Goal: Task Accomplishment & Management: Manage account settings

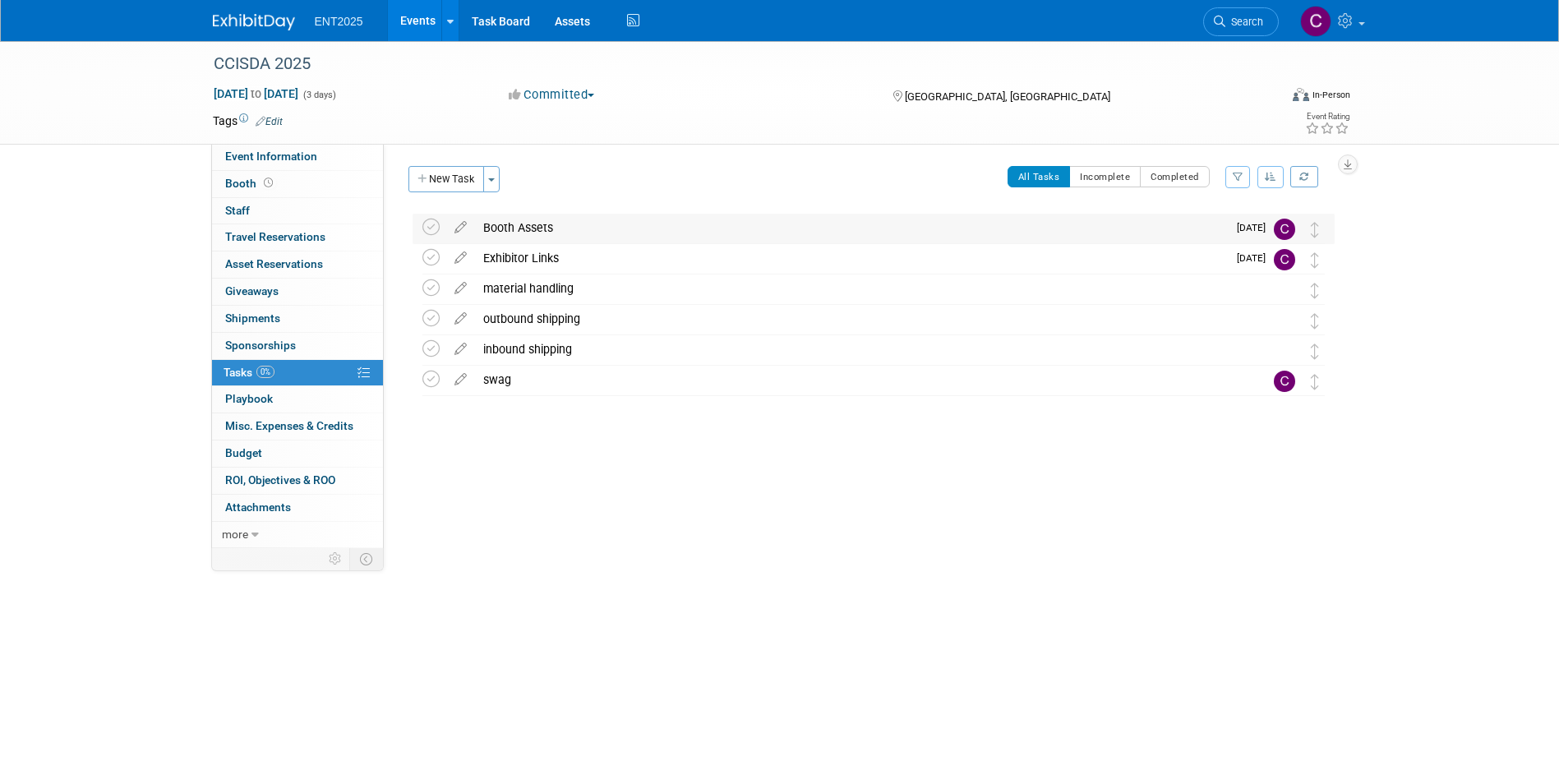
click at [515, 228] on div "Booth Assets" at bounding box center [851, 228] width 752 height 28
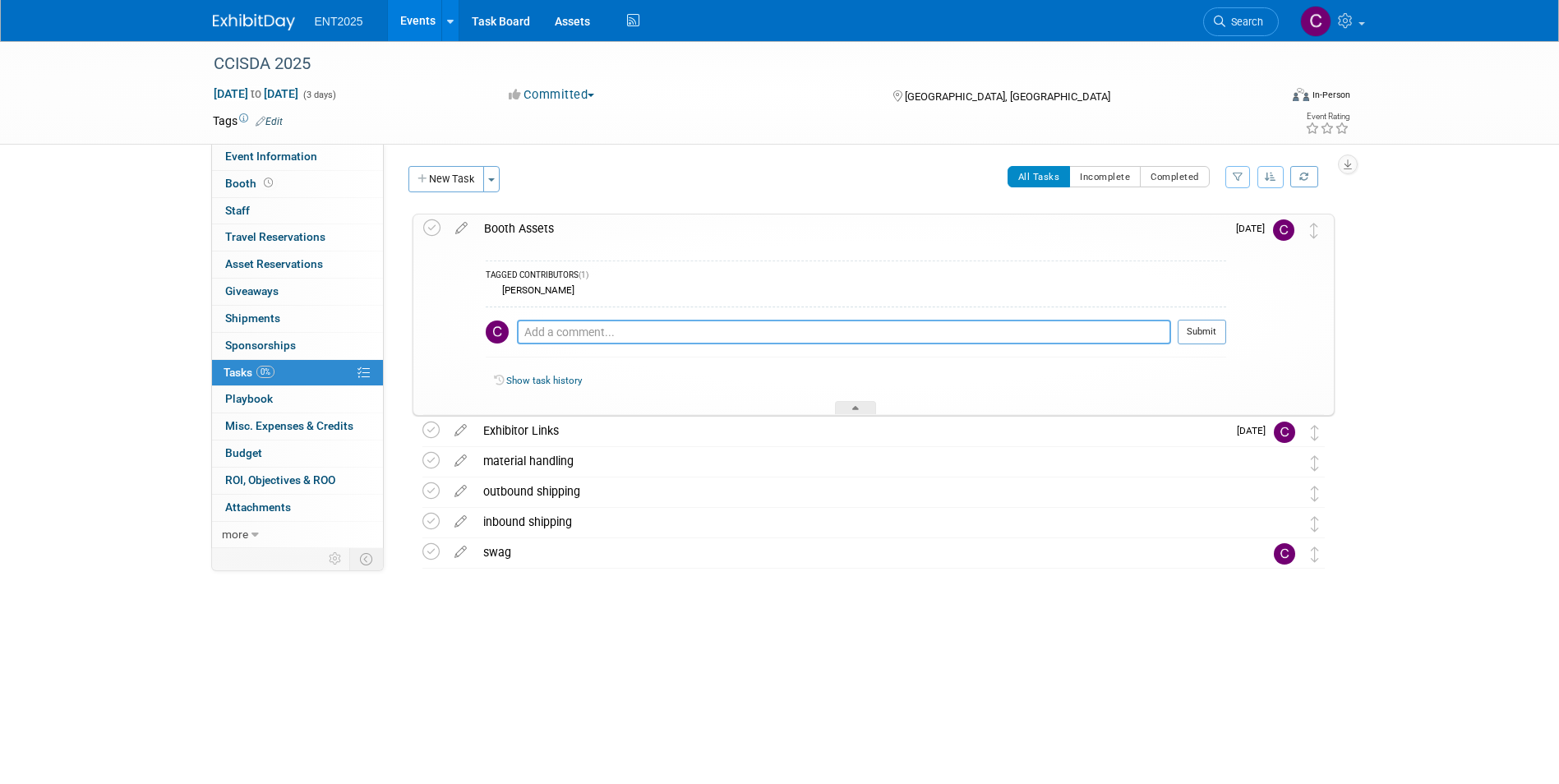
click at [537, 326] on textarea at bounding box center [844, 332] width 654 height 25
click at [533, 333] on textarea at bounding box center [844, 332] width 654 height 25
type textarea "pull up banners (2) - OWASP 9.2025 and [US_STATE] LABS 9.2025"
click at [853, 407] on icon at bounding box center [855, 411] width 7 height 10
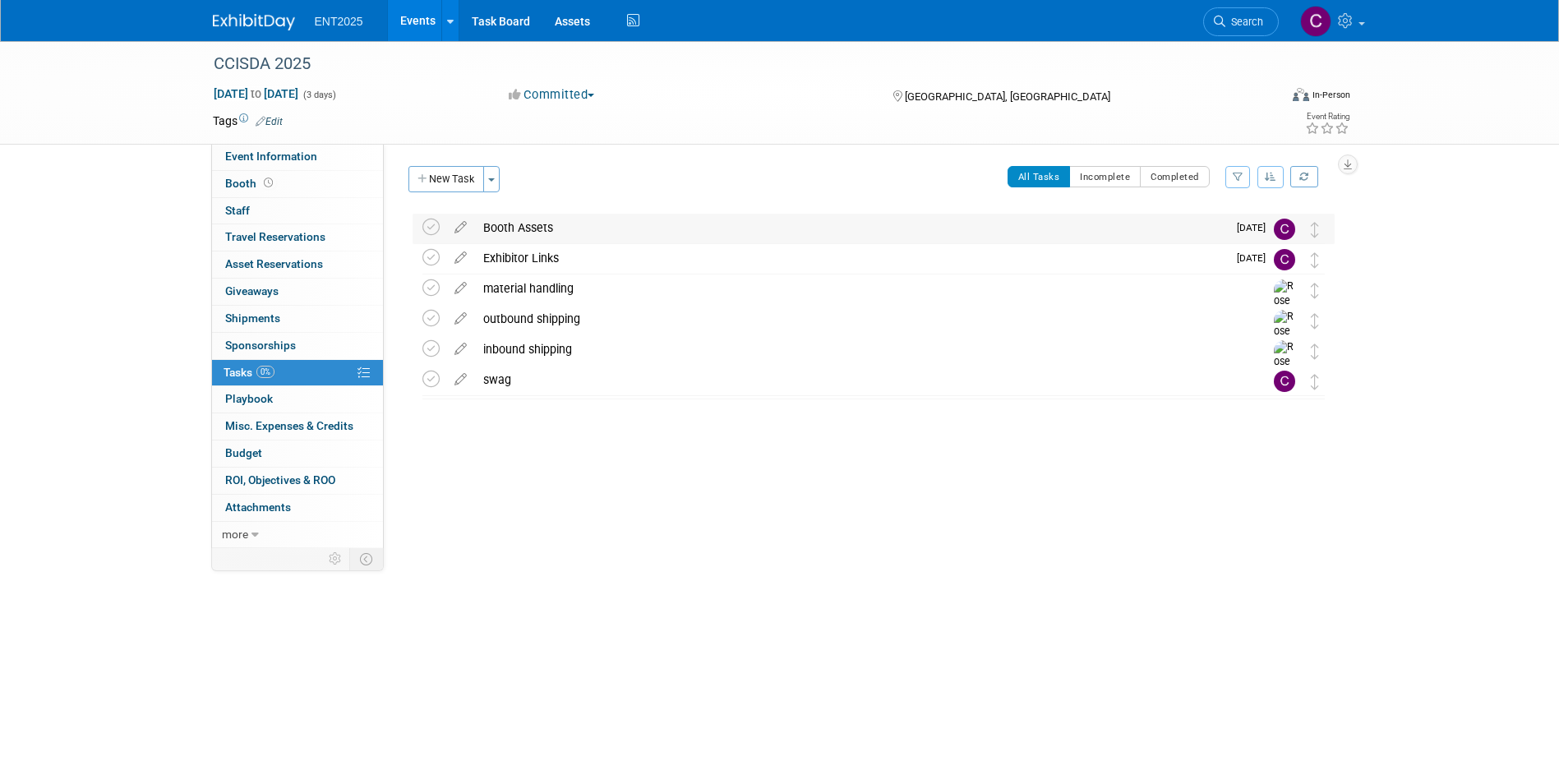
click at [512, 218] on div "Booth Assets" at bounding box center [851, 228] width 752 height 28
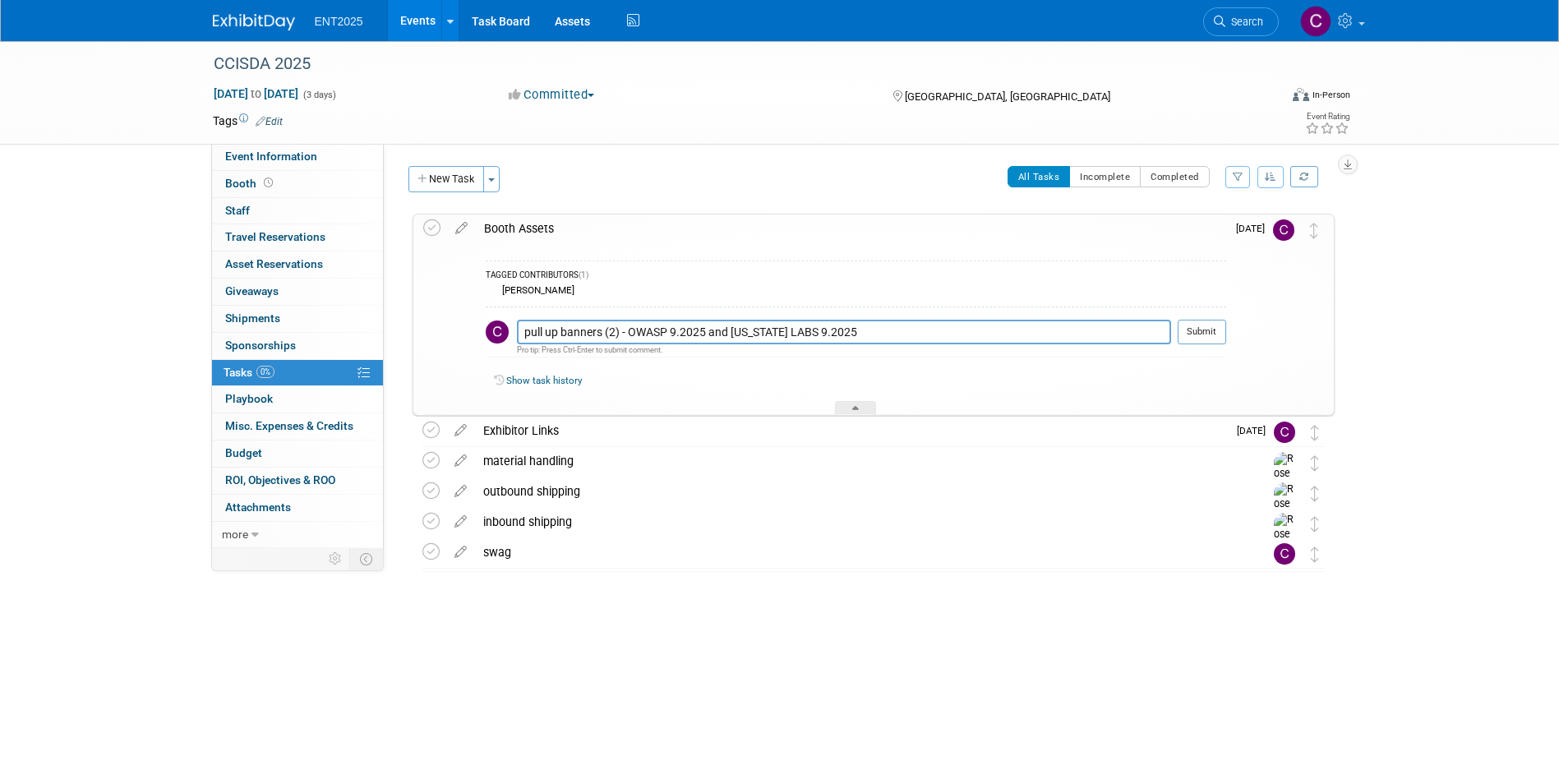
click at [513, 226] on div "Booth Assets" at bounding box center [851, 229] width 750 height 28
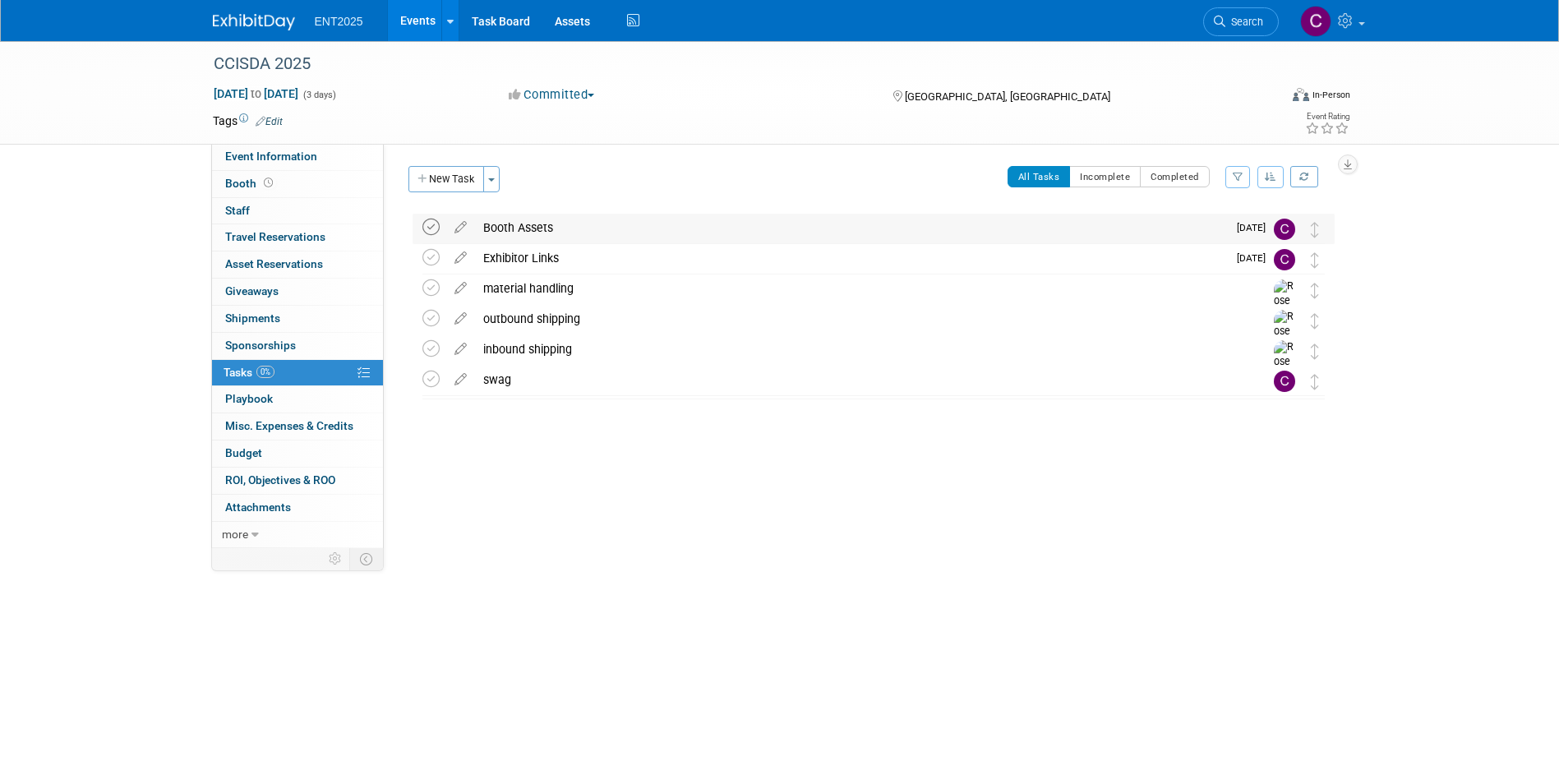
click at [431, 226] on icon at bounding box center [430, 227] width 17 height 17
click at [490, 182] on button "Toggle Dropdown" at bounding box center [491, 179] width 16 height 26
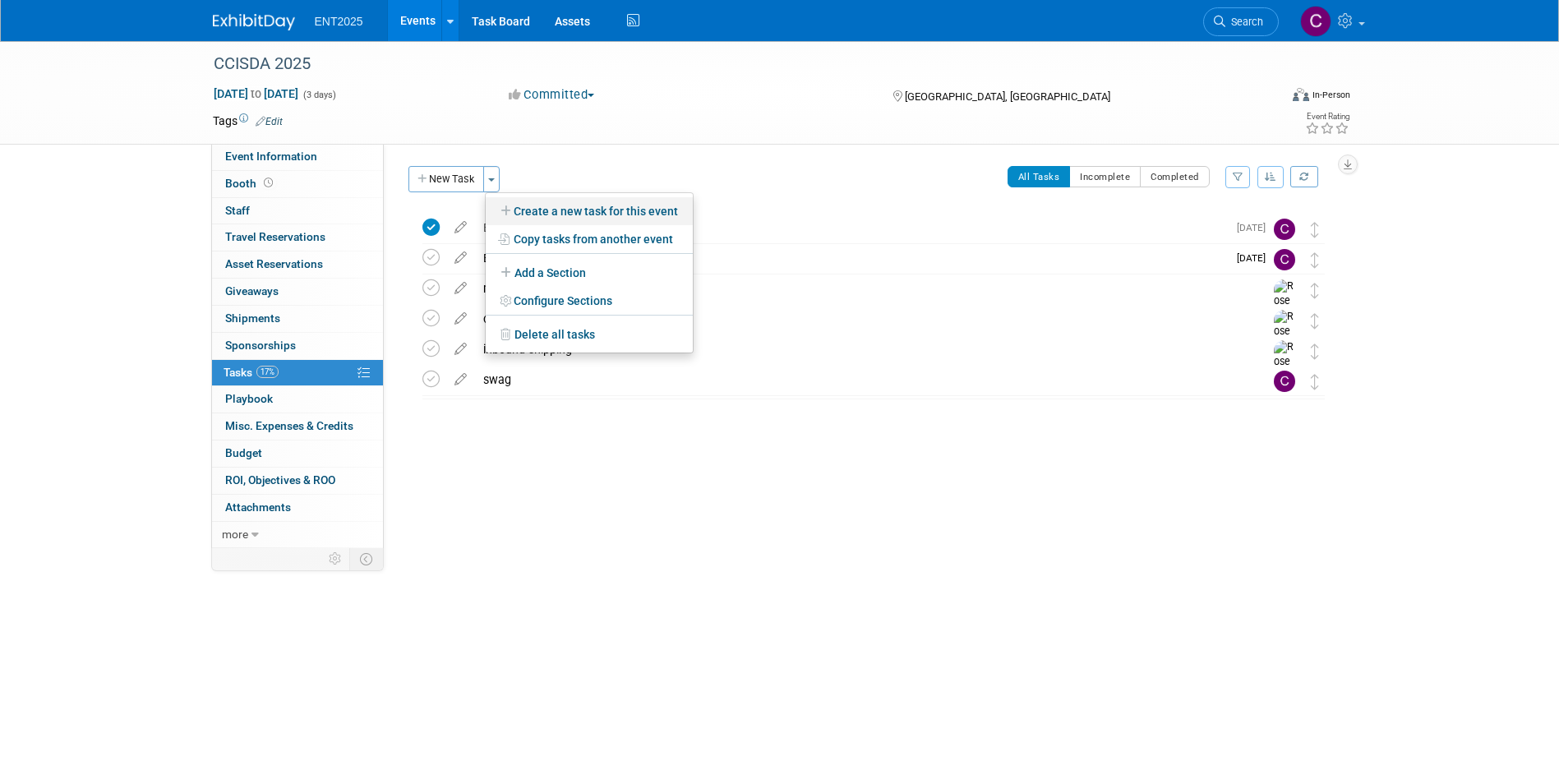
click at [521, 205] on link "Create a new task for this event" at bounding box center [589, 211] width 207 height 28
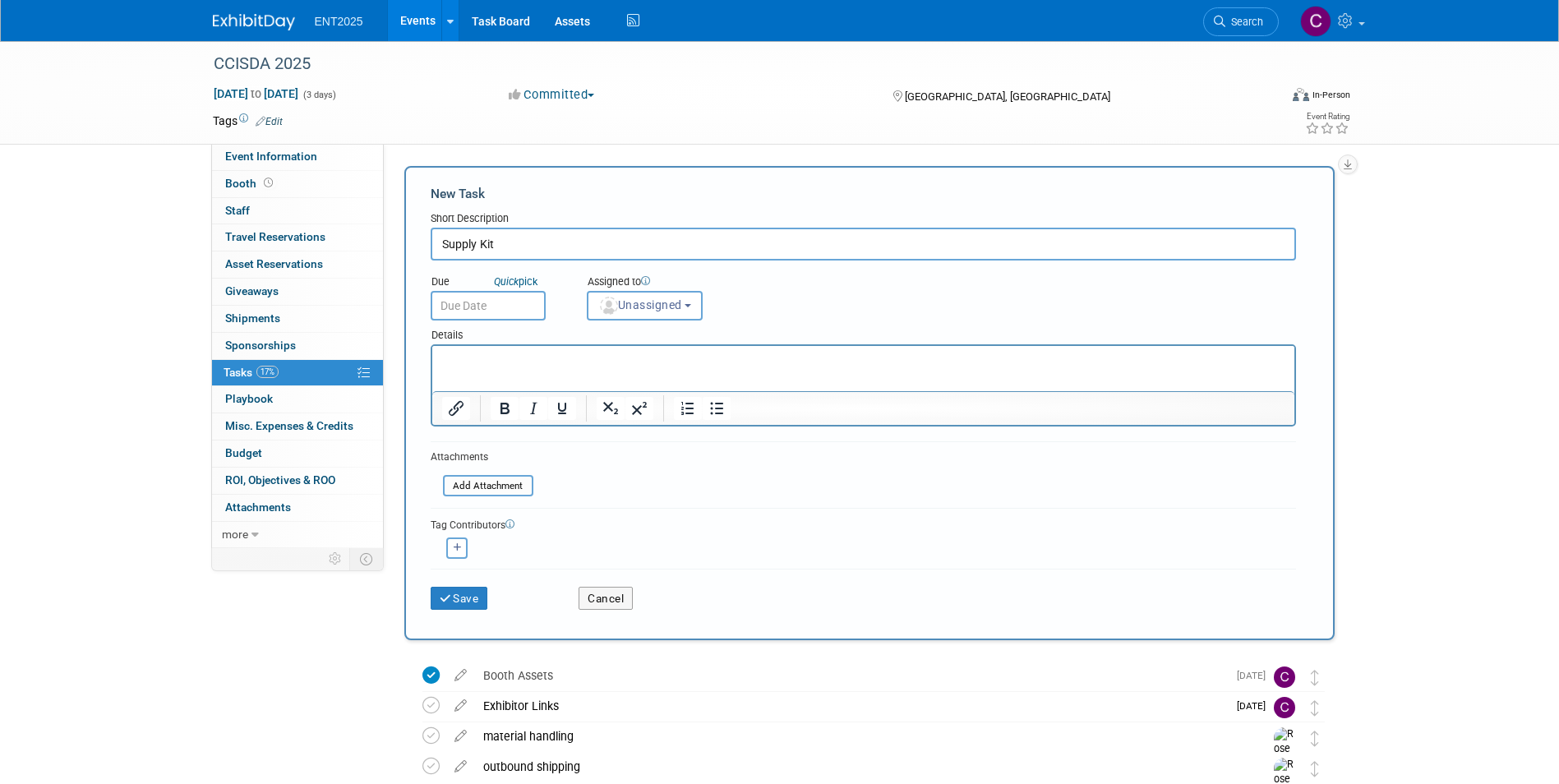
type input "Supply Kit"
click at [461, 362] on p "Rich Text Area. Press ALT-0 for help." at bounding box center [862, 361] width 843 height 16
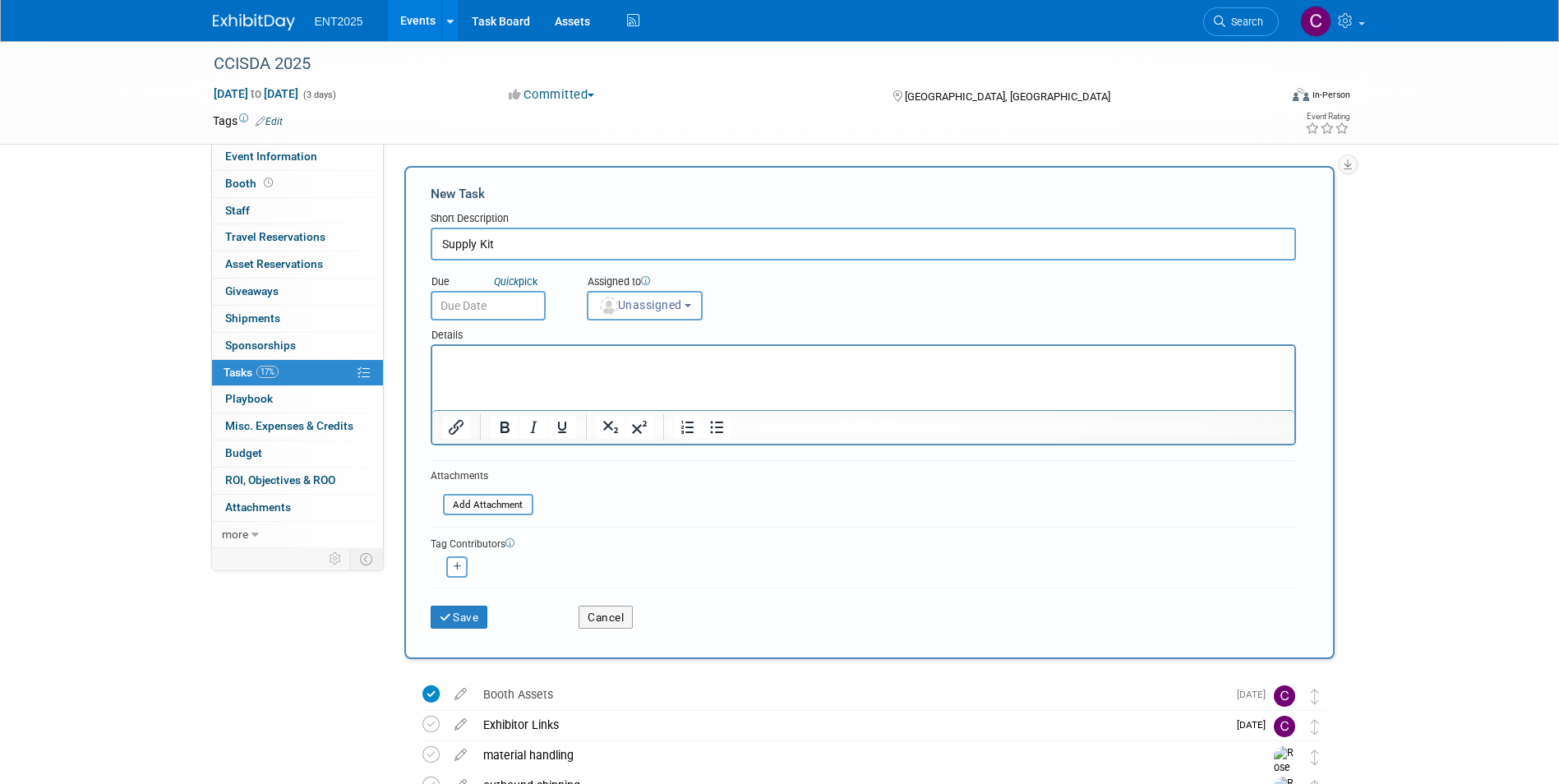
click at [450, 360] on p "Rich Text Area. Press ALT-0 for help." at bounding box center [862, 361] width 843 height 16
click at [692, 300] on button "Unassigned" at bounding box center [645, 306] width 117 height 30
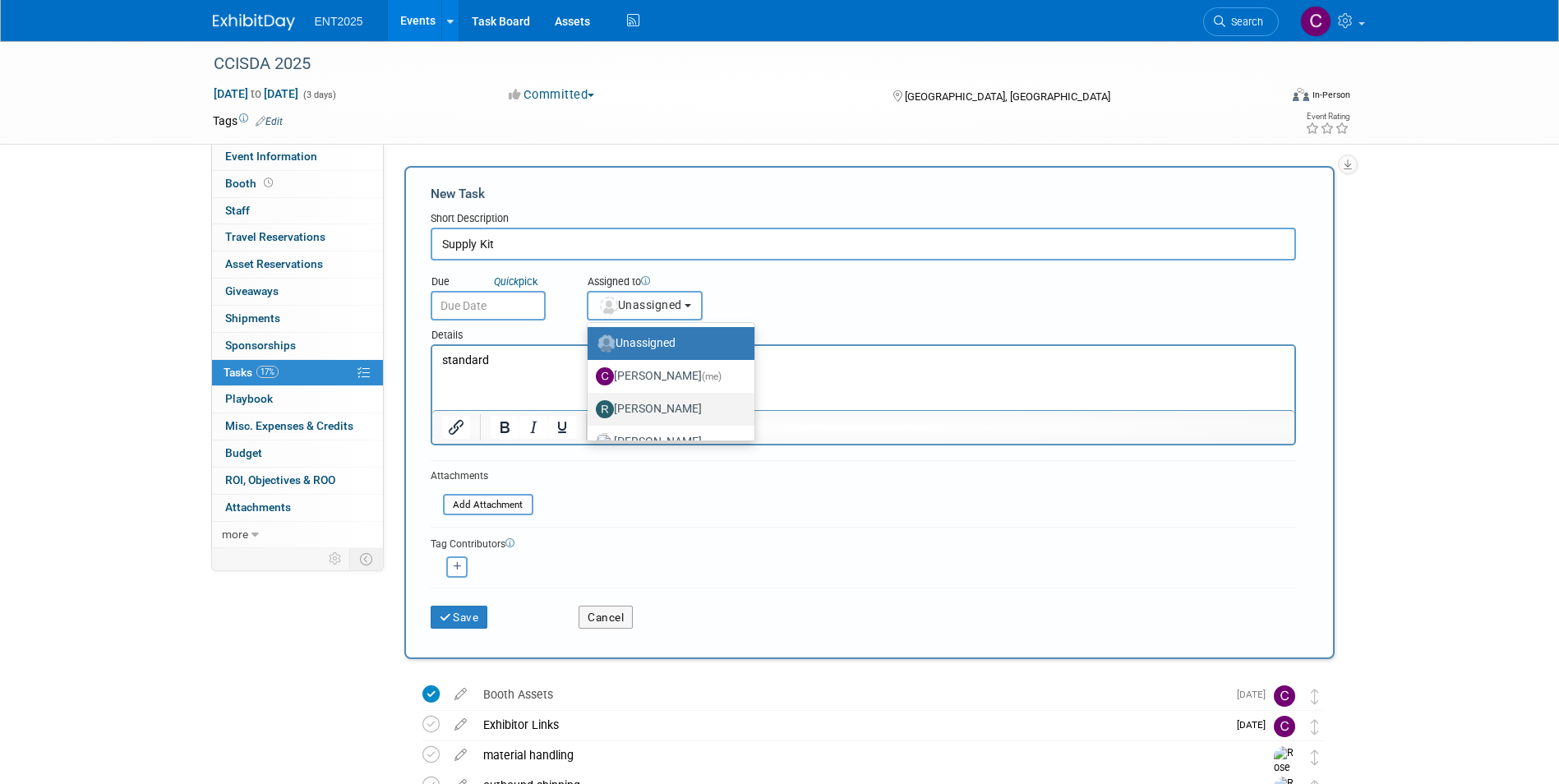
scroll to position [55, 0]
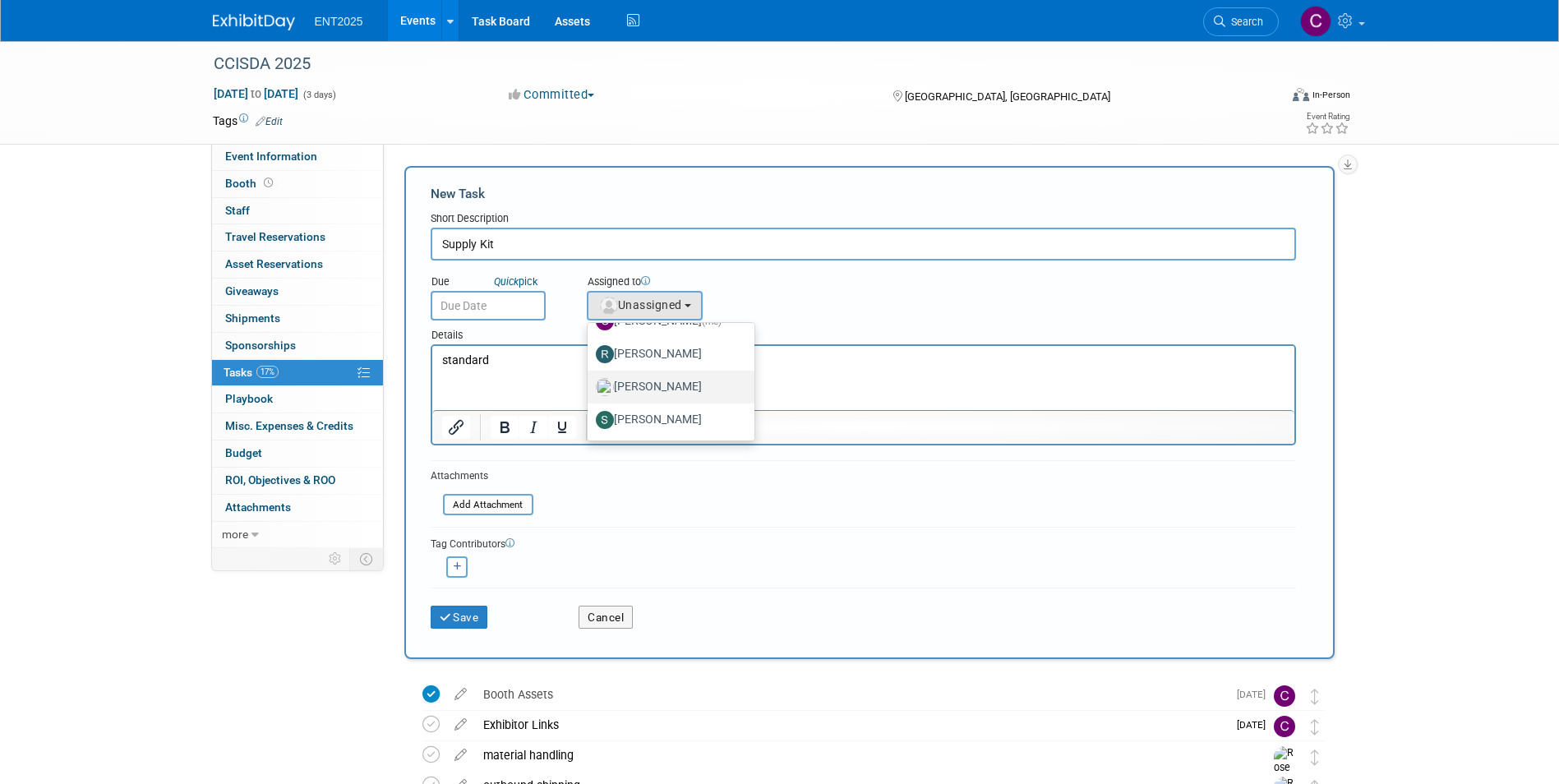
click at [639, 379] on label "[PERSON_NAME]" at bounding box center [667, 387] width 142 height 26
click at [590, 380] on input "[PERSON_NAME]" at bounding box center [584, 385] width 11 height 11
select select "fd414d53-3d64-4b99-a4d4-d4a7ab262892"
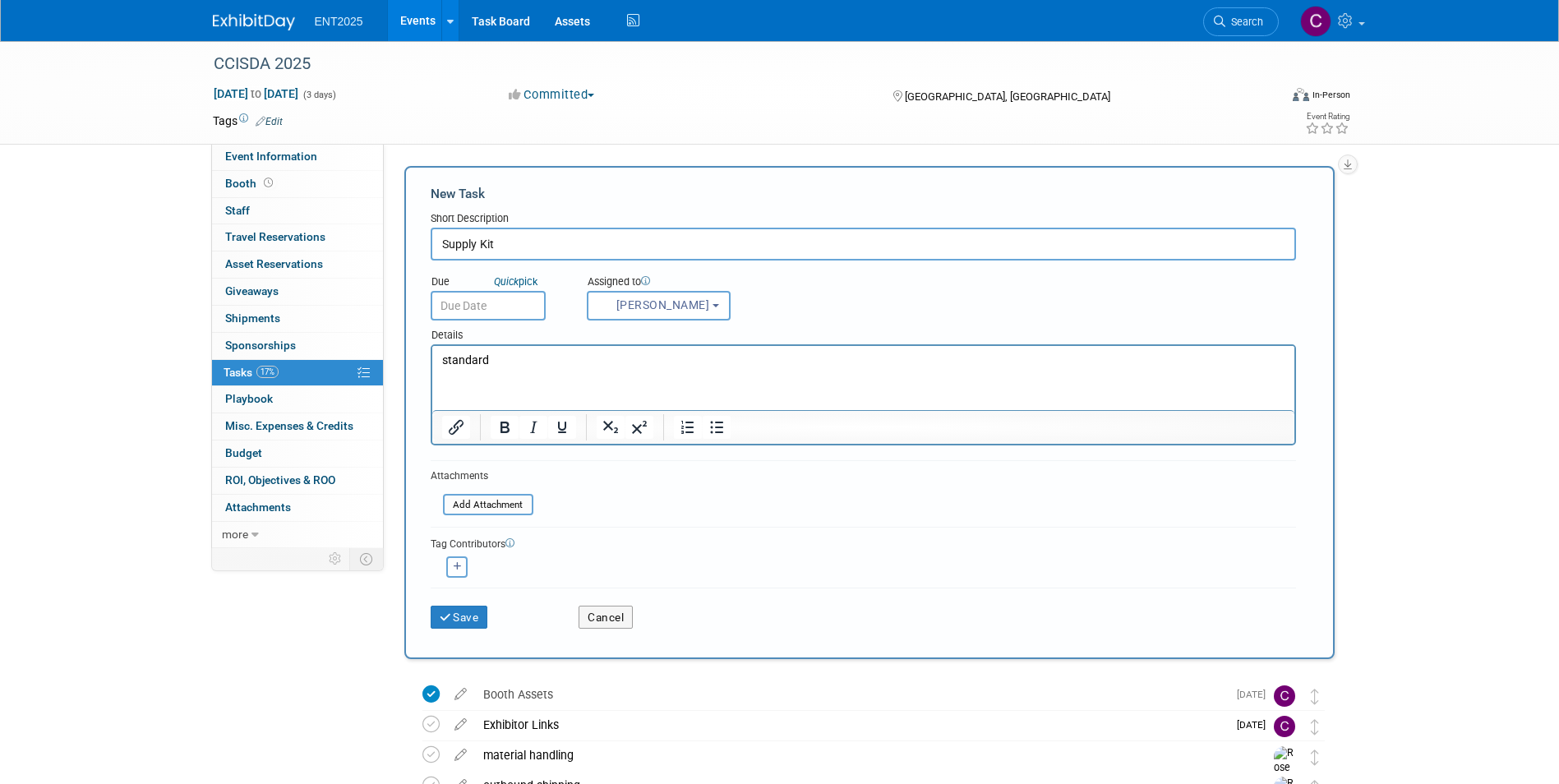
click at [455, 569] on icon "button" at bounding box center [458, 566] width 8 height 9
select select
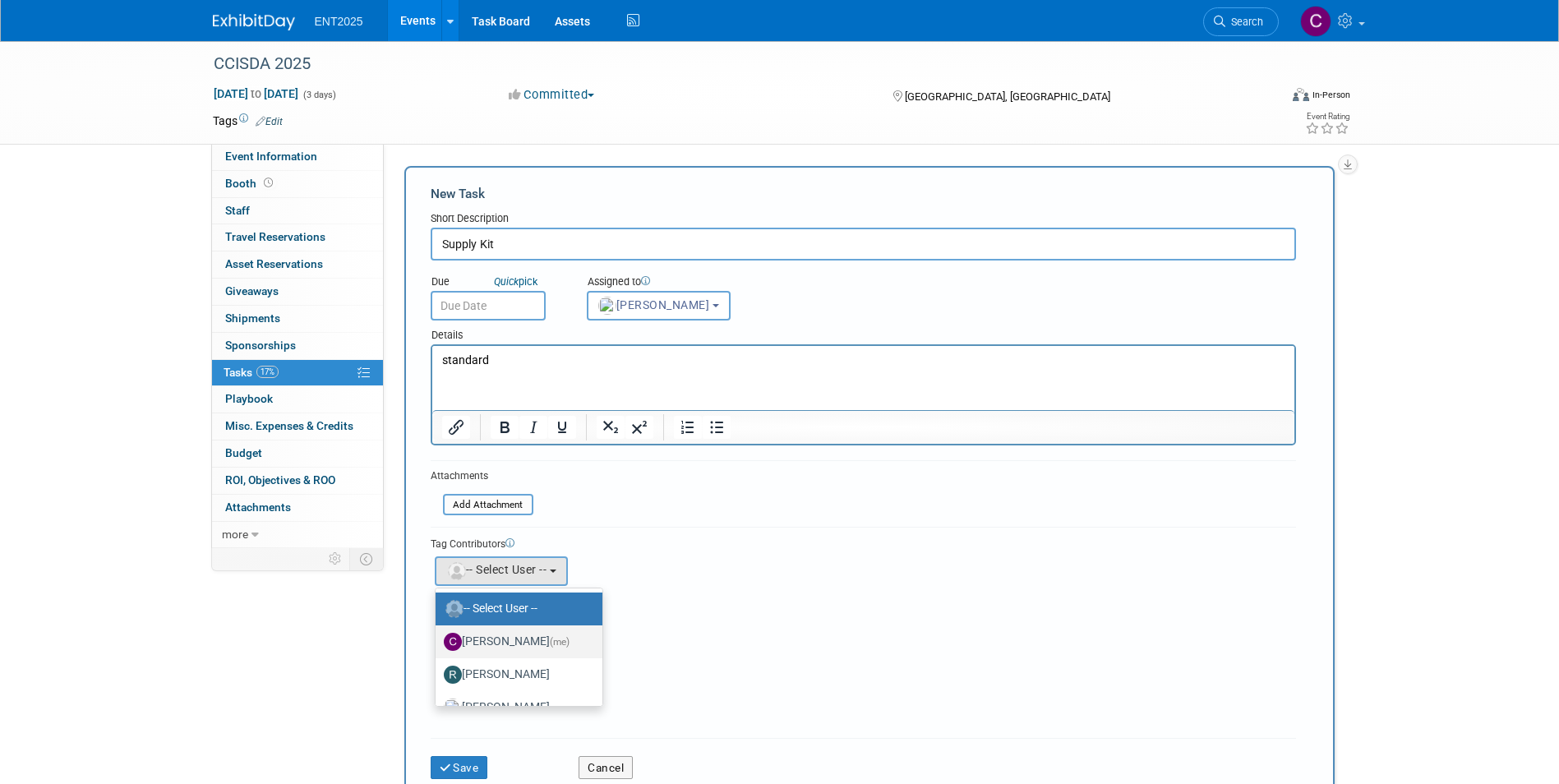
click at [491, 639] on label "[PERSON_NAME] (me)" at bounding box center [515, 642] width 142 height 26
click at [438, 639] on input "[PERSON_NAME] (me)" at bounding box center [432, 640] width 11 height 11
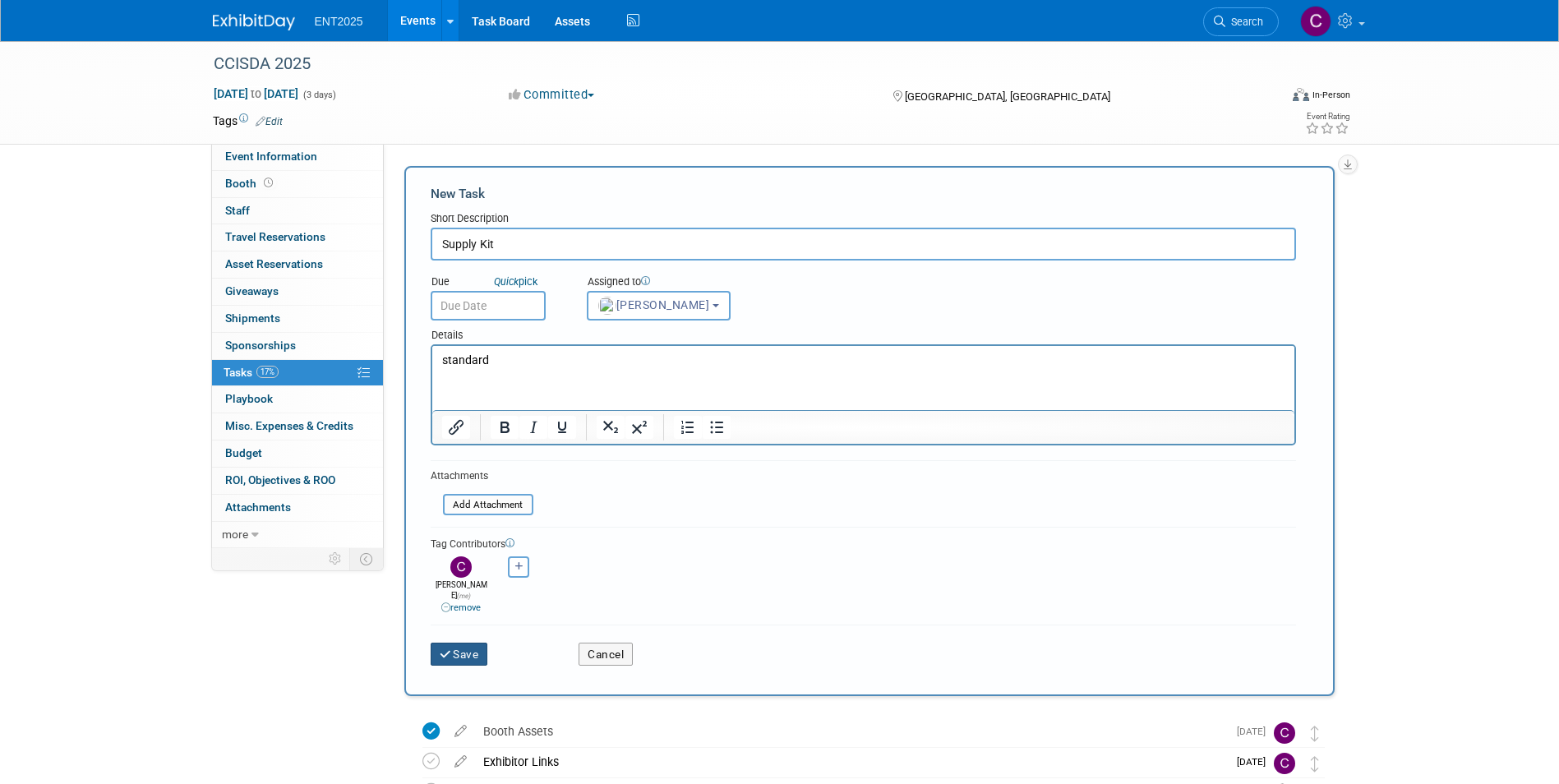
click at [471, 648] on button "Save" at bounding box center [460, 654] width 58 height 23
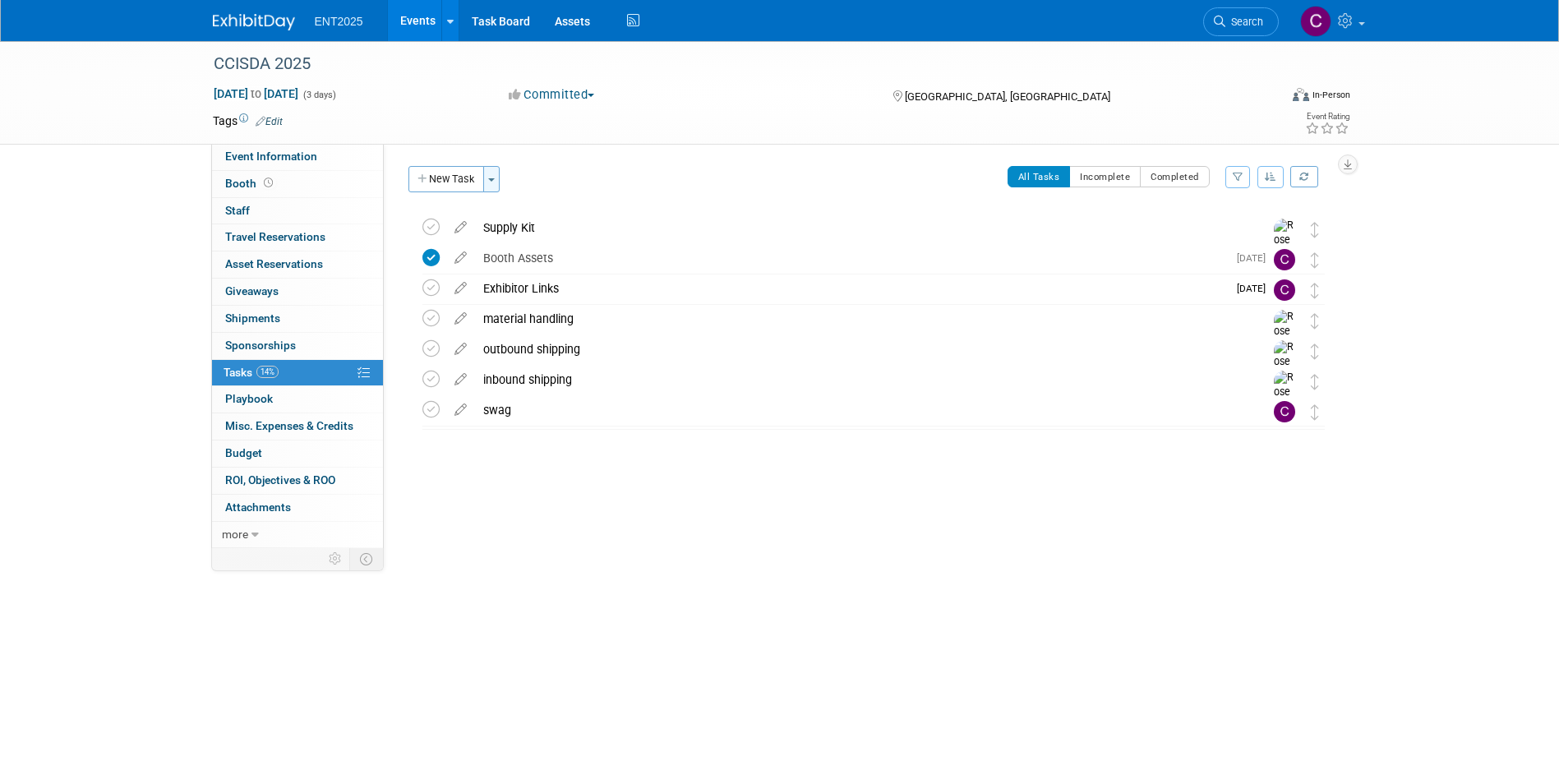
click at [487, 180] on button "Toggle Dropdown" at bounding box center [491, 179] width 16 height 26
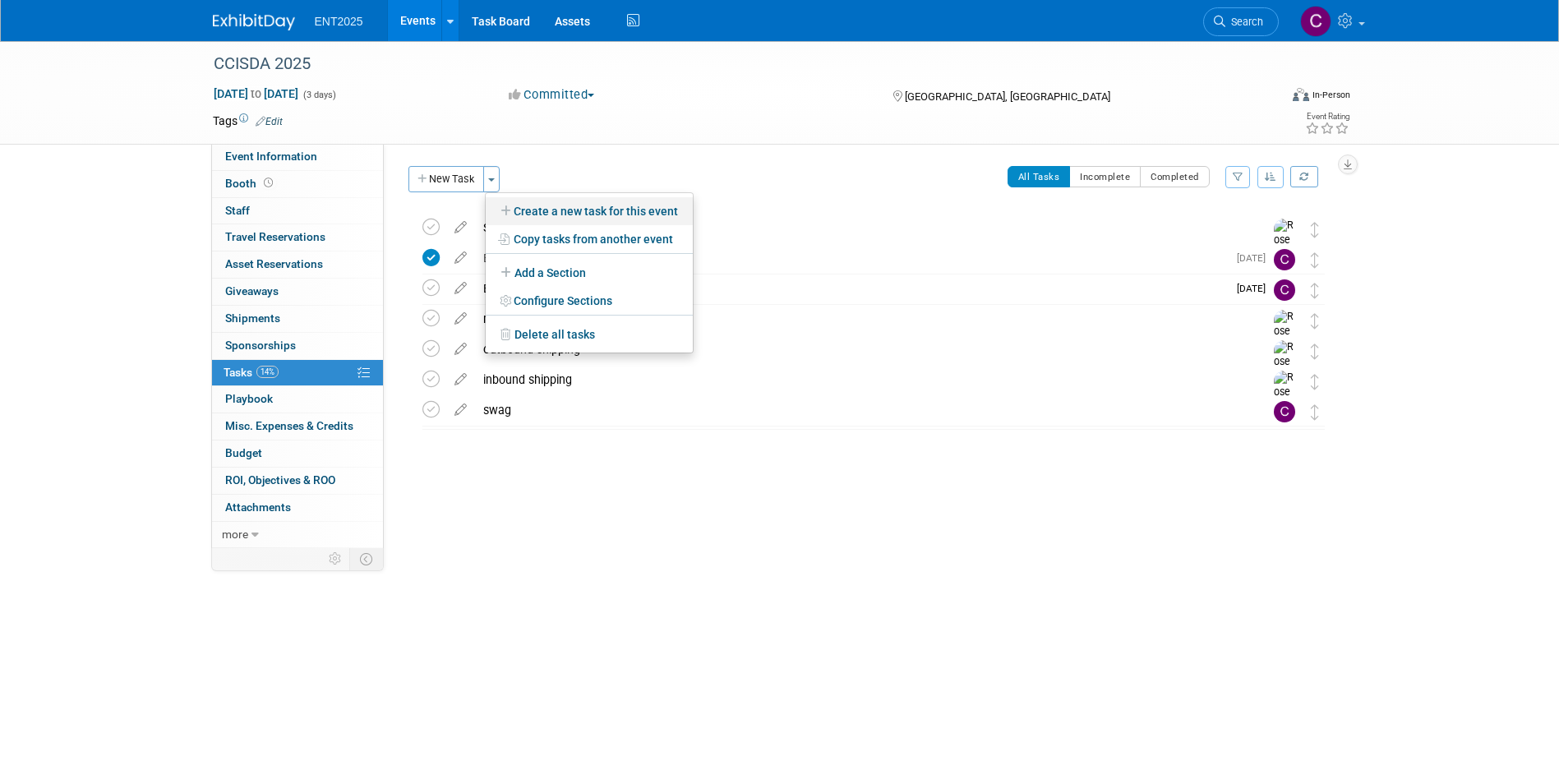
click at [512, 202] on link "Create a new task for this event" at bounding box center [589, 211] width 207 height 28
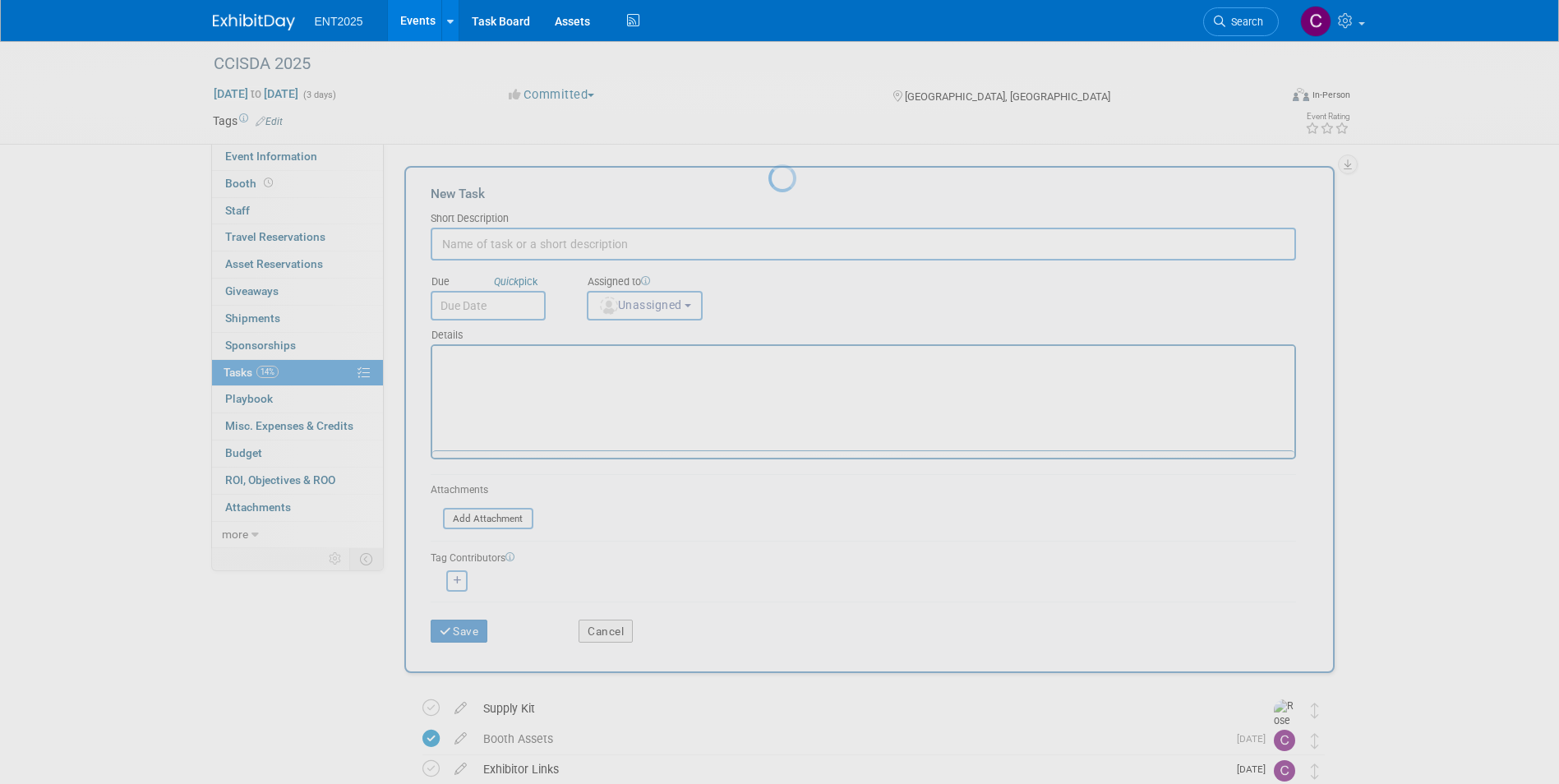
scroll to position [0, 0]
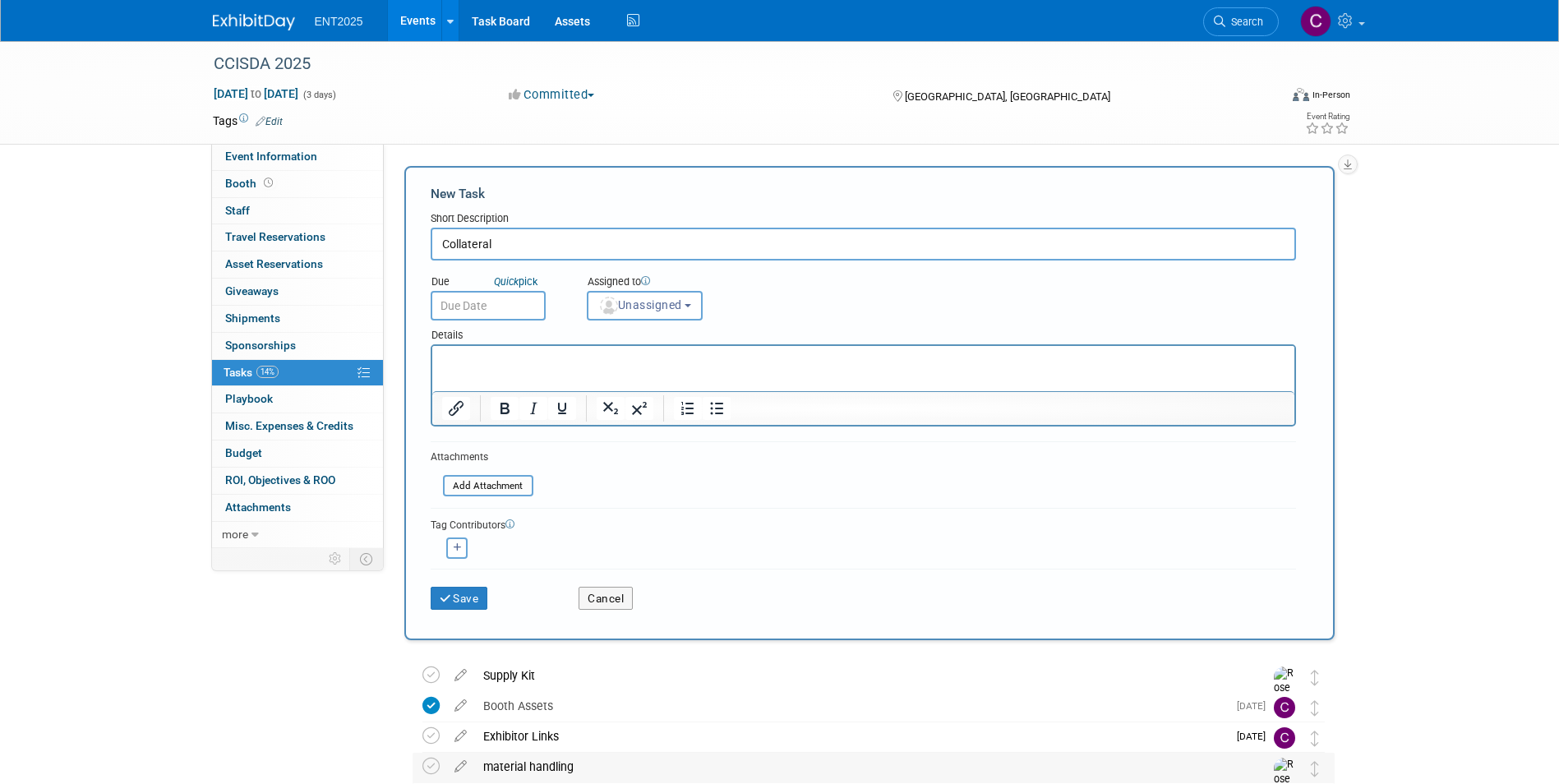
type input "Collateral"
click at [970, 364] on icon "Close" at bounding box center [967, 368] width 20 height 20
click at [466, 363] on p "Rich Text Area. Press ALT-0 for help." at bounding box center [862, 361] width 843 height 16
